Goal: Task Accomplishment & Management: Use online tool/utility

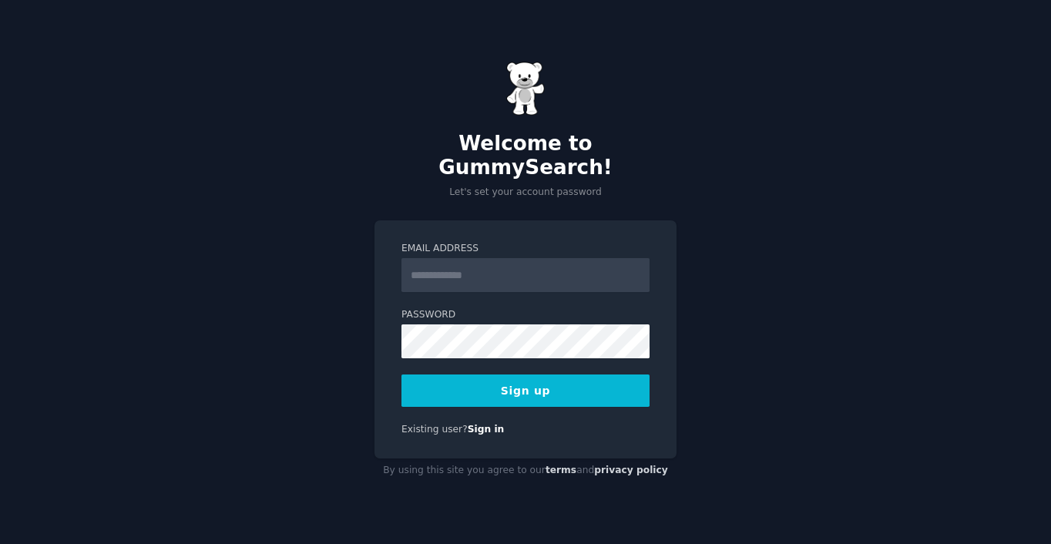
click at [502, 259] on input "Email Address" at bounding box center [525, 275] width 248 height 34
click at [475, 272] on input "Email Address" at bounding box center [525, 275] width 248 height 34
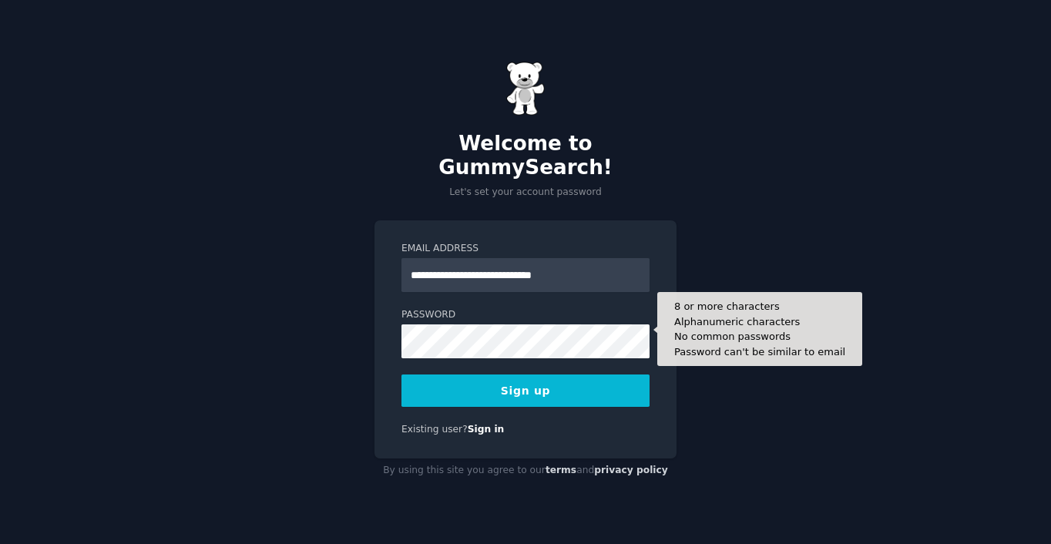
type input "**********"
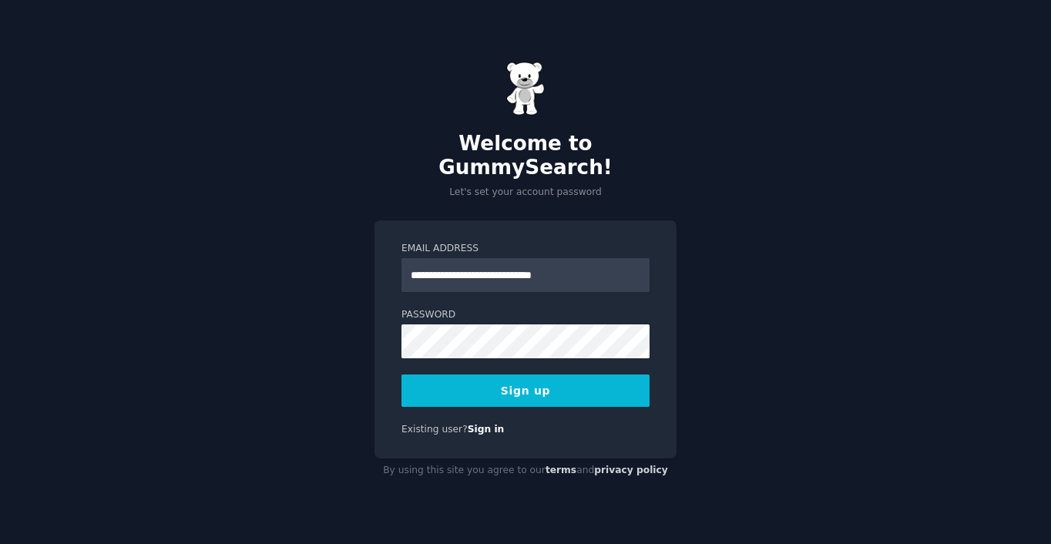
click at [538, 377] on button "Sign up" at bounding box center [525, 391] width 248 height 32
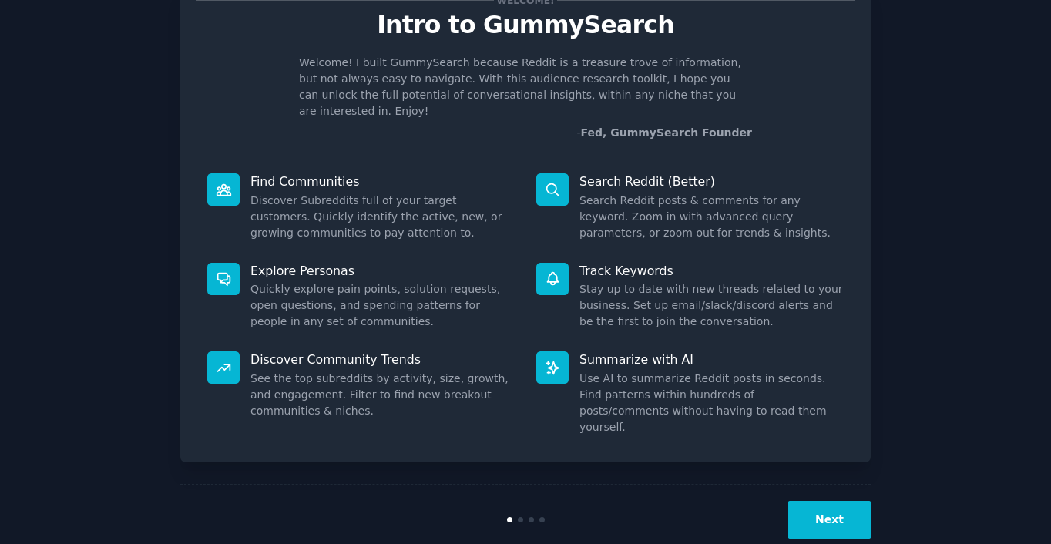
click at [833, 501] on button "Next" at bounding box center [829, 520] width 82 height 38
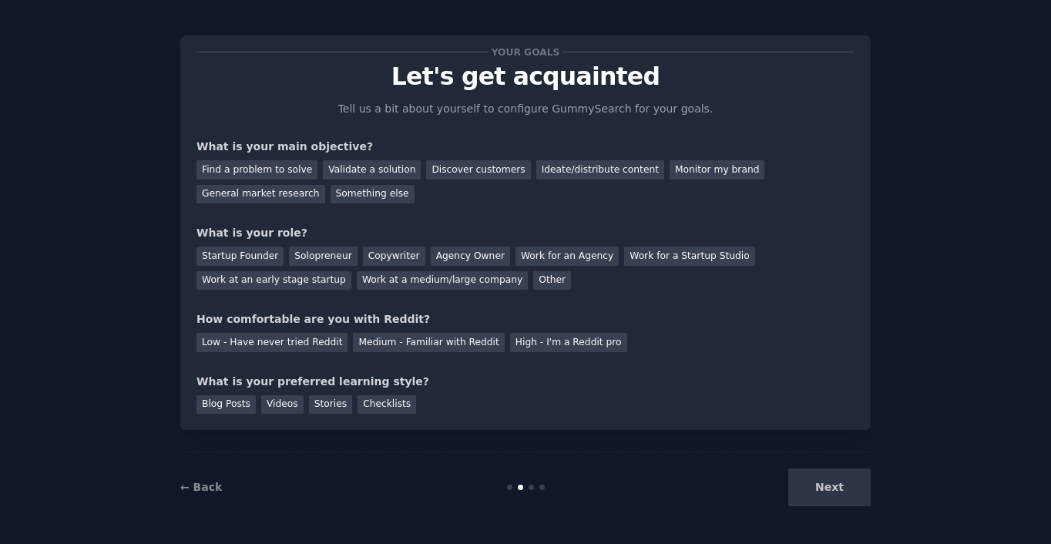
scroll to position [8, 0]
click at [837, 490] on div "Next" at bounding box center [755, 488] width 230 height 38
click at [426, 171] on div "Discover customers" at bounding box center [478, 169] width 104 height 19
click at [368, 262] on div "Copywriter" at bounding box center [394, 256] width 62 height 19
click at [388, 336] on div "Medium - Familiar with Reddit" at bounding box center [428, 342] width 151 height 19
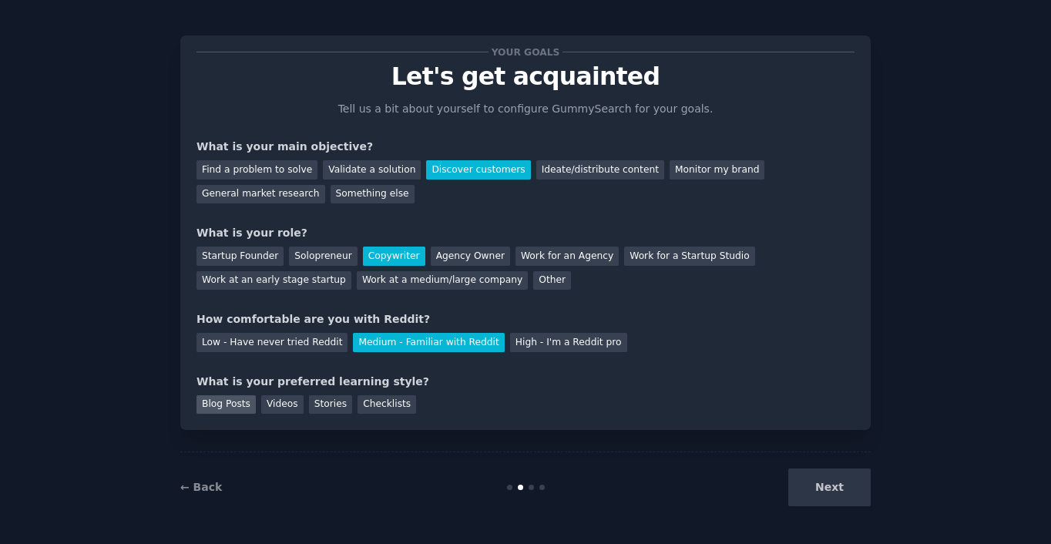
click at [226, 404] on div "Blog Posts" at bounding box center [226, 404] width 59 height 19
click at [277, 402] on div "Videos" at bounding box center [282, 404] width 42 height 19
click at [226, 405] on div "Blog Posts" at bounding box center [226, 404] width 59 height 19
click at [860, 488] on button "Next" at bounding box center [829, 488] width 82 height 38
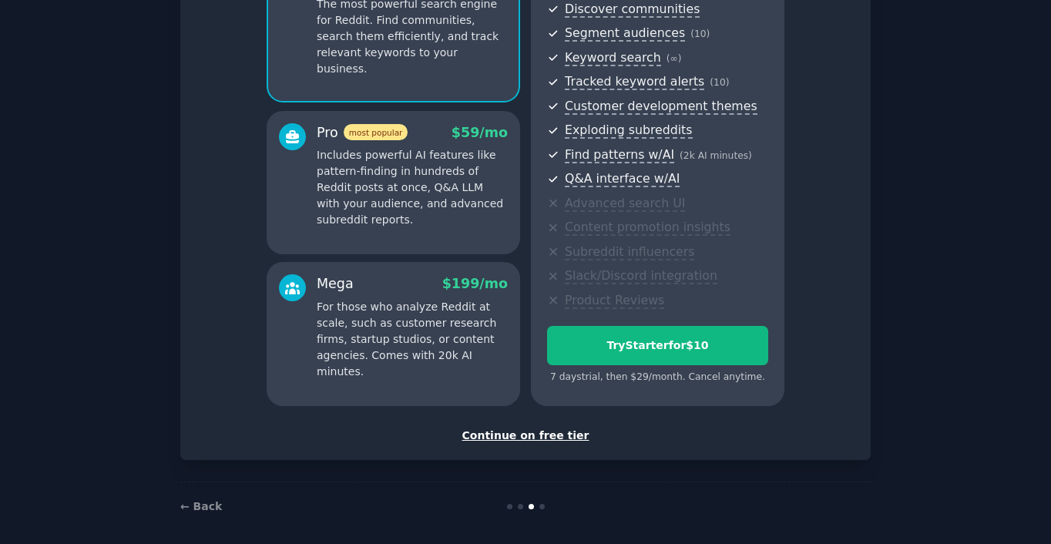
scroll to position [187, 0]
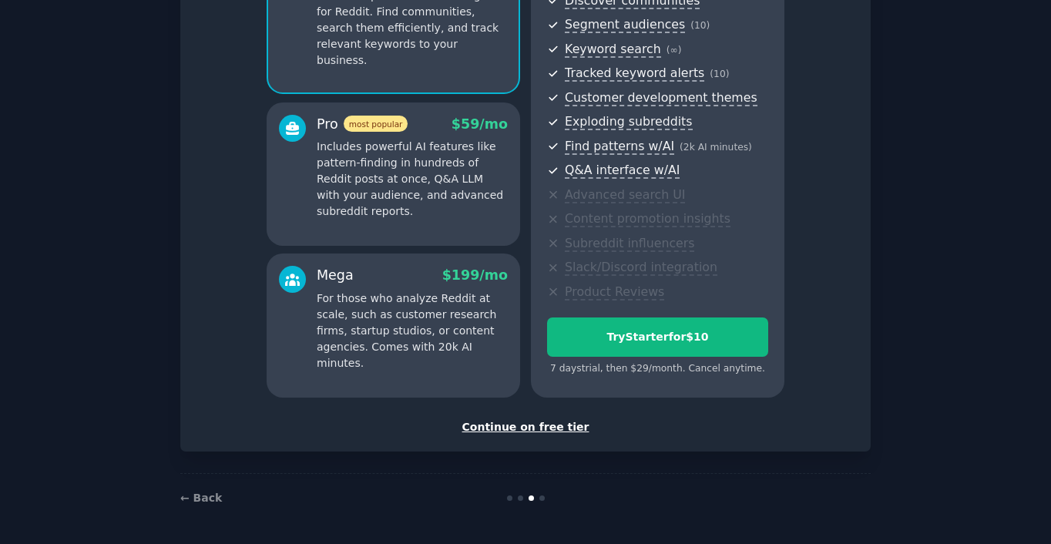
click at [512, 428] on div "Continue on free tier" at bounding box center [526, 427] width 658 height 16
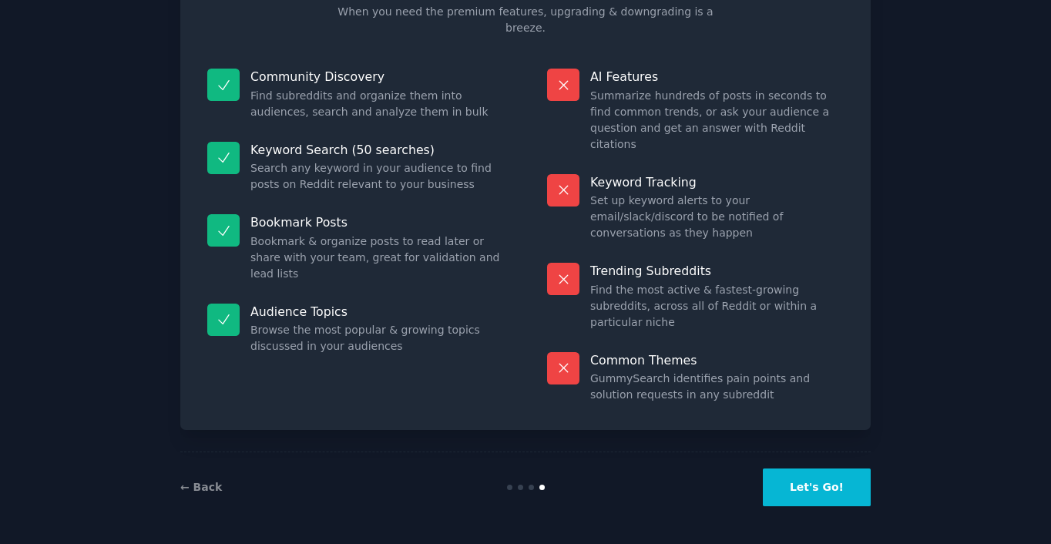
scroll to position [56, 0]
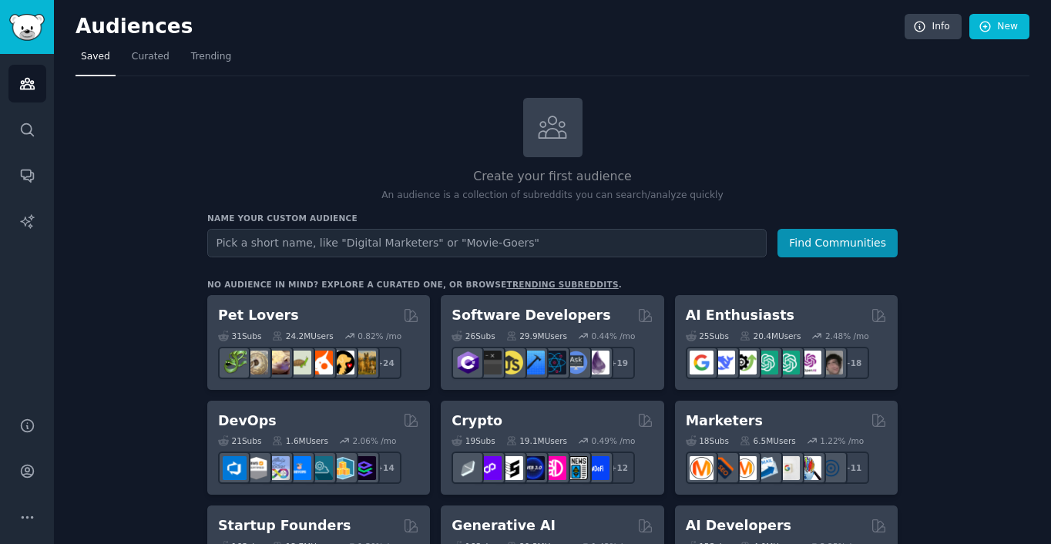
click at [273, 242] on input "text" at bounding box center [486, 243] width 559 height 29
type input "katy texas real estate"
click at [778, 229] on button "Find Communities" at bounding box center [838, 243] width 120 height 29
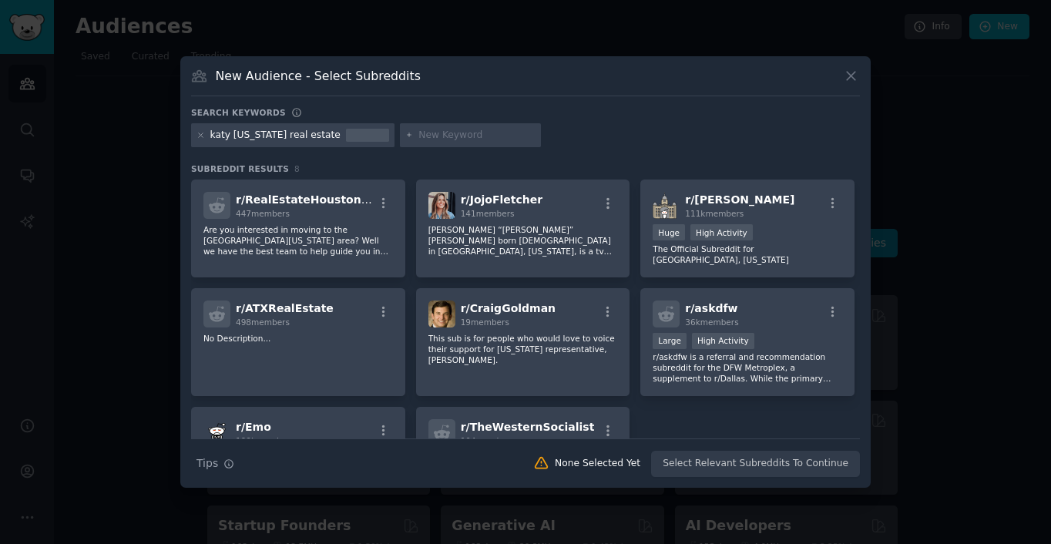
click at [274, 134] on div "katy texas real estate" at bounding box center [275, 136] width 130 height 14
drag, startPoint x: 296, startPoint y: 135, endPoint x: 252, endPoint y: 136, distance: 44.0
click at [252, 136] on div "katy texas real estate" at bounding box center [275, 136] width 130 height 14
click at [253, 136] on div "katy texas real estate" at bounding box center [275, 136] width 130 height 14
click at [260, 139] on div "katy texas real estate" at bounding box center [275, 136] width 130 height 14
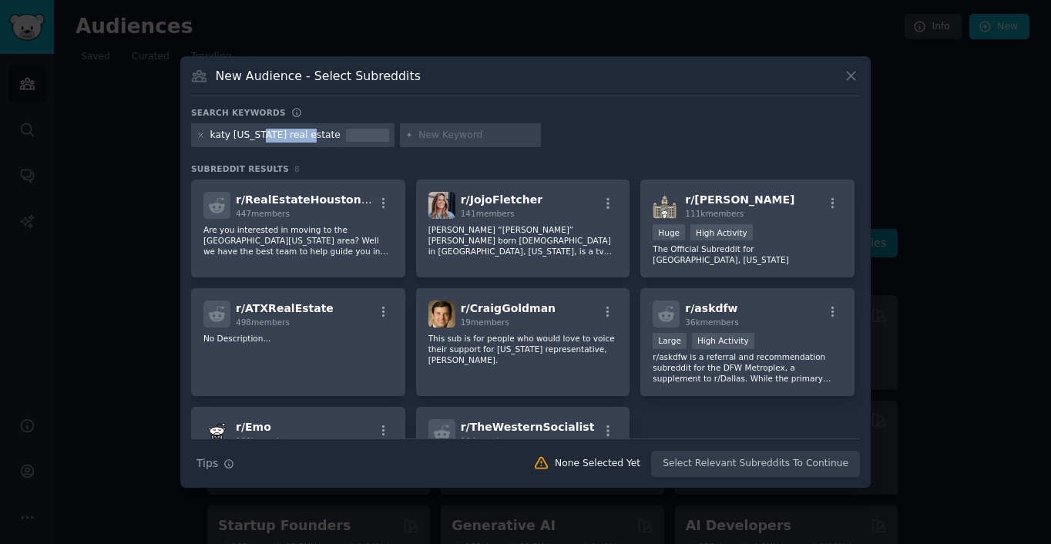
drag, startPoint x: 253, startPoint y: 136, endPoint x: 297, endPoint y: 136, distance: 44.7
click at [297, 136] on div "katy texas real estate" at bounding box center [292, 135] width 203 height 25
click at [200, 136] on icon at bounding box center [201, 135] width 4 height 4
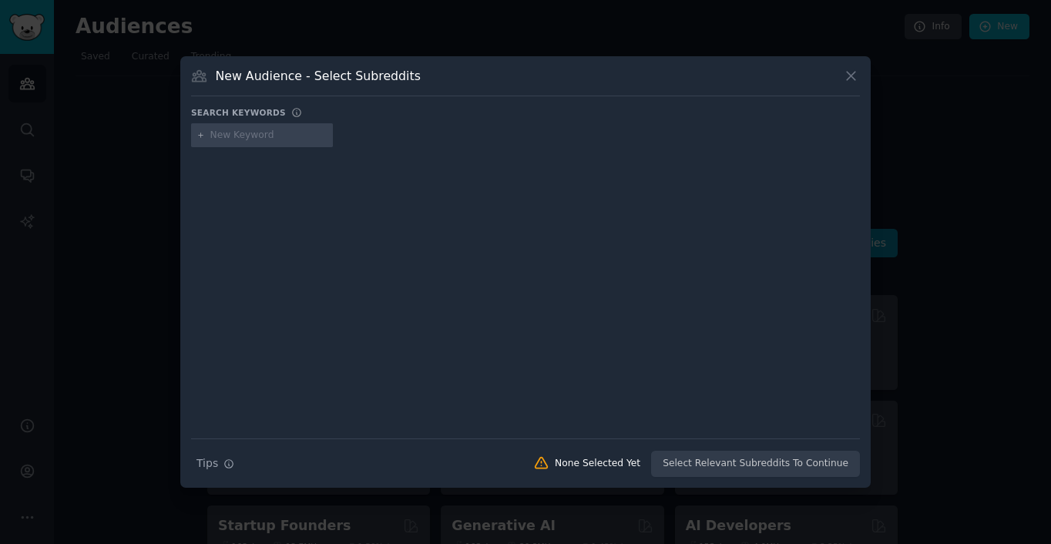
click at [249, 137] on input "text" at bounding box center [268, 136] width 117 height 14
type input "katy texas starter home"
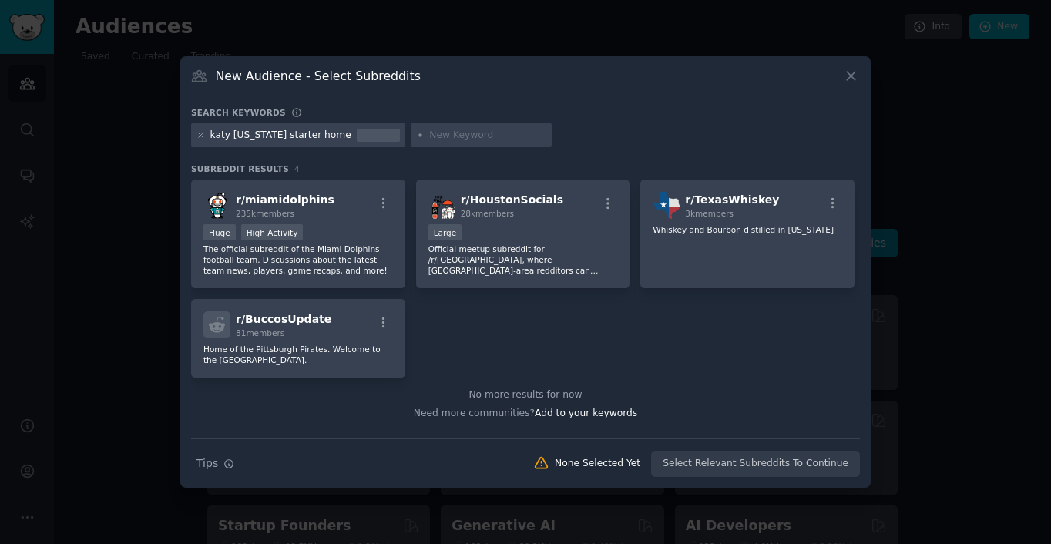
click at [468, 137] on input "text" at bounding box center [487, 136] width 117 height 14
type input "katy texas starter homes"
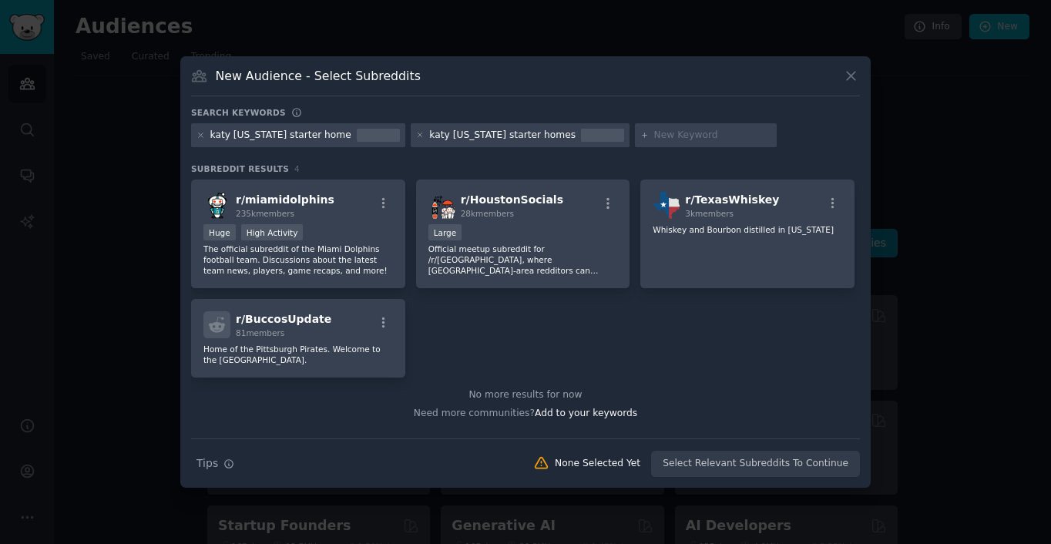
click at [125, 102] on div at bounding box center [525, 272] width 1051 height 544
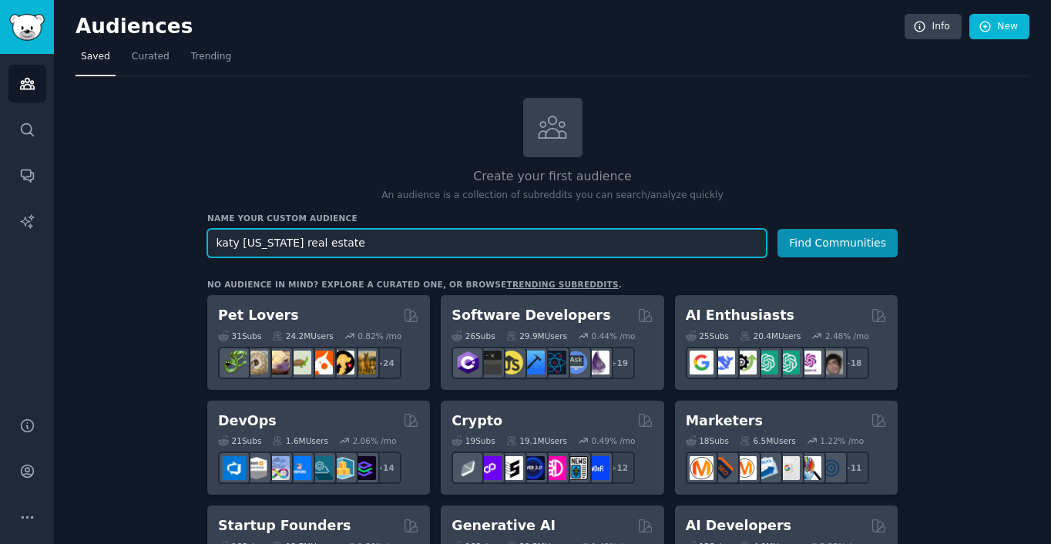
drag, startPoint x: 351, startPoint y: 244, endPoint x: 59, endPoint y: 244, distance: 292.8
type input "katy texas schools"
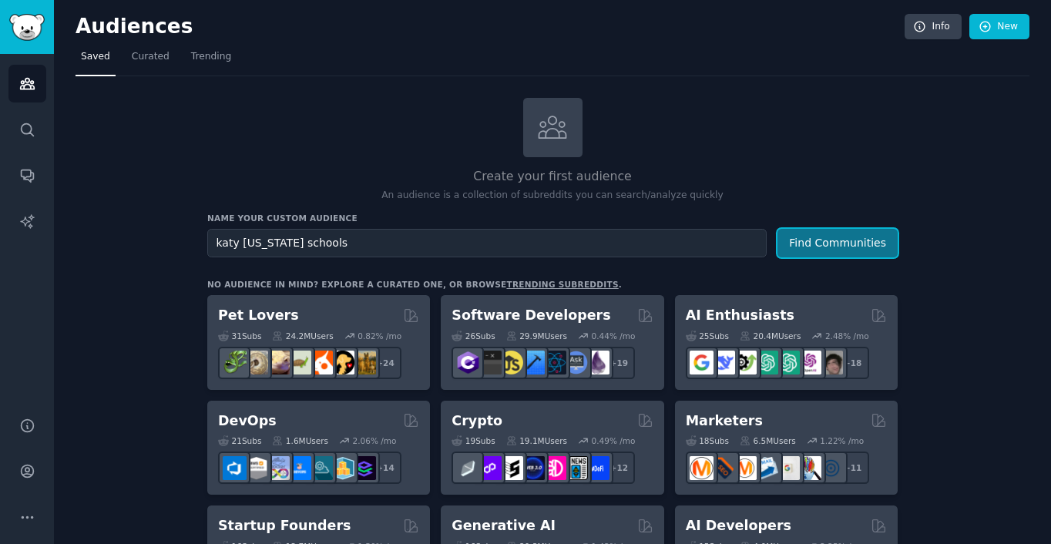
click at [818, 243] on button "Find Communities" at bounding box center [838, 243] width 120 height 29
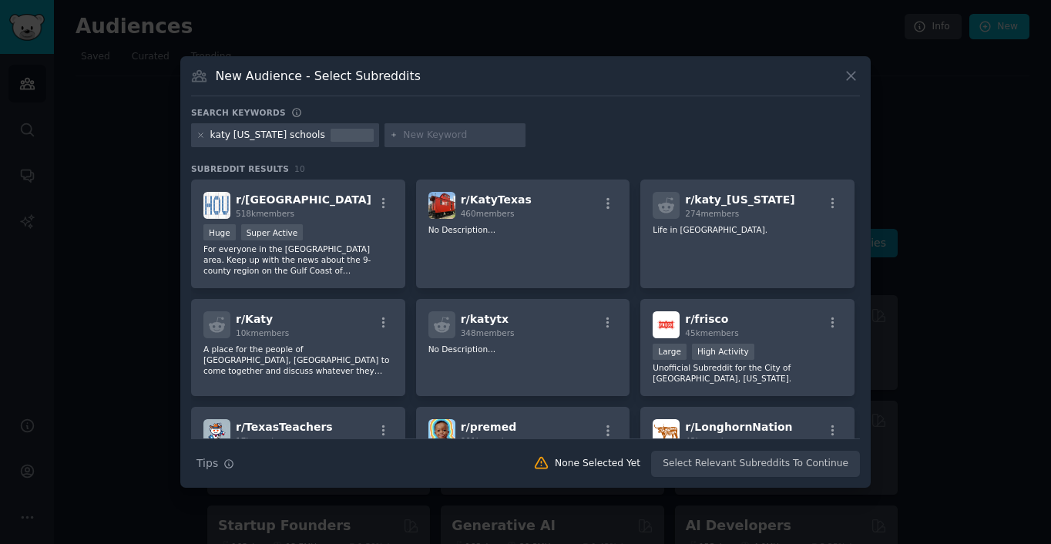
click at [854, 76] on icon at bounding box center [851, 76] width 16 height 16
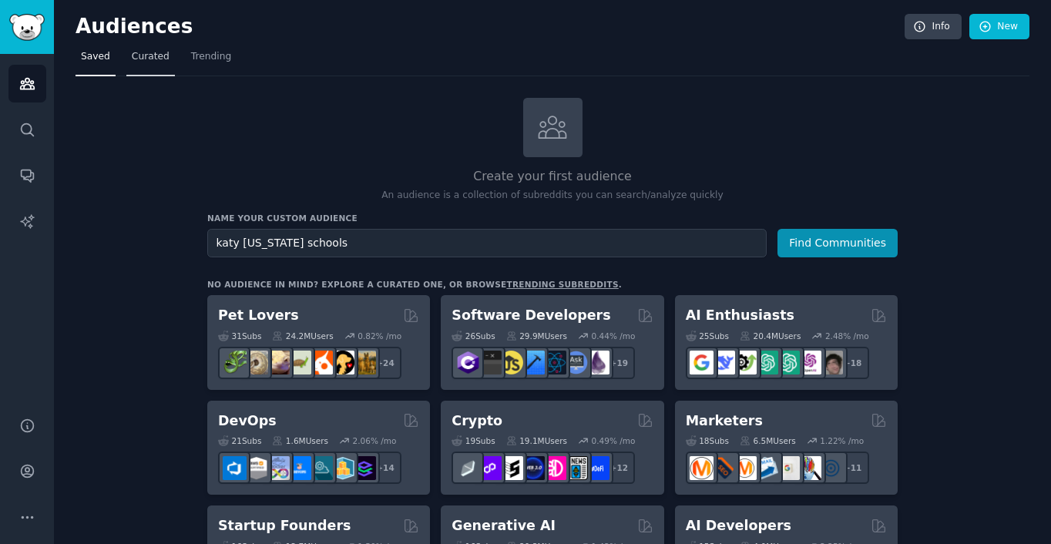
click at [144, 59] on span "Curated" at bounding box center [151, 57] width 38 height 14
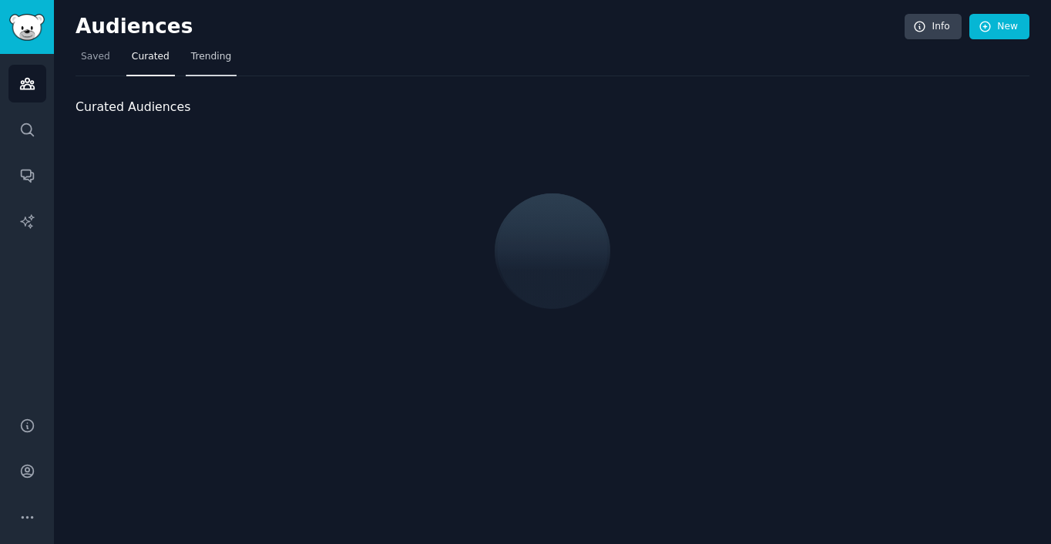
click at [191, 60] on span "Trending" at bounding box center [211, 57] width 40 height 14
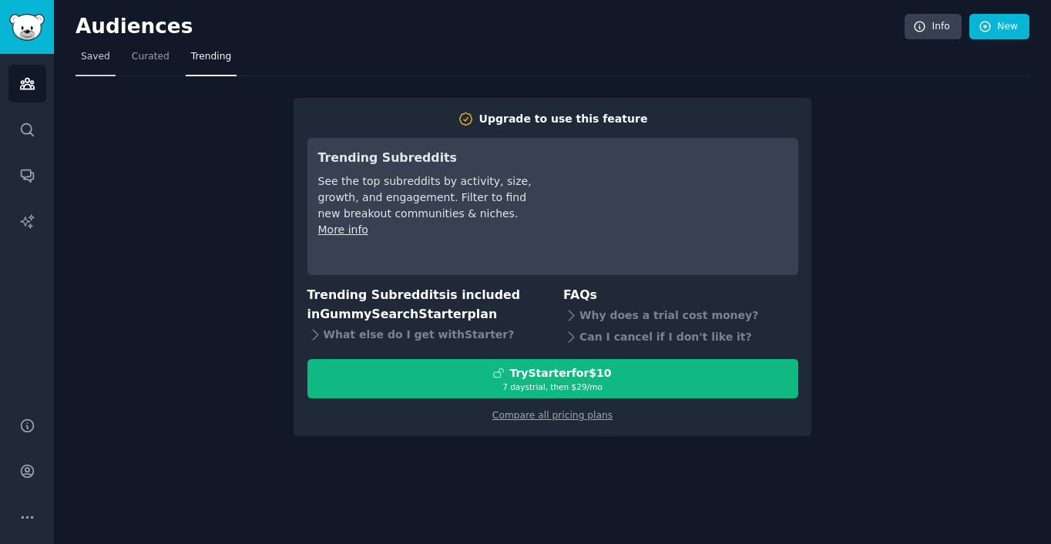
click at [79, 49] on link "Saved" at bounding box center [96, 61] width 40 height 32
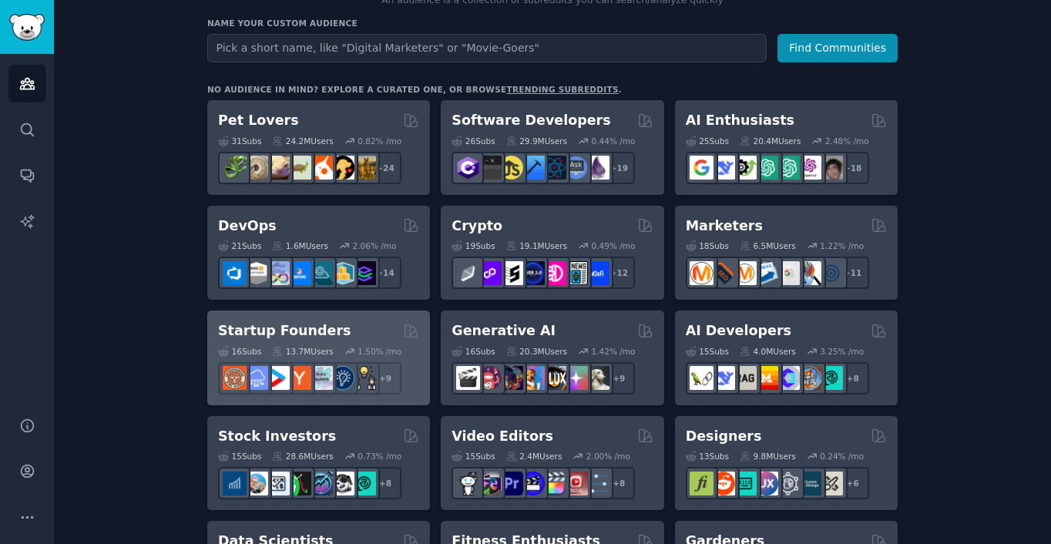
scroll to position [231, 0]
